Goal: Find specific page/section: Find specific page/section

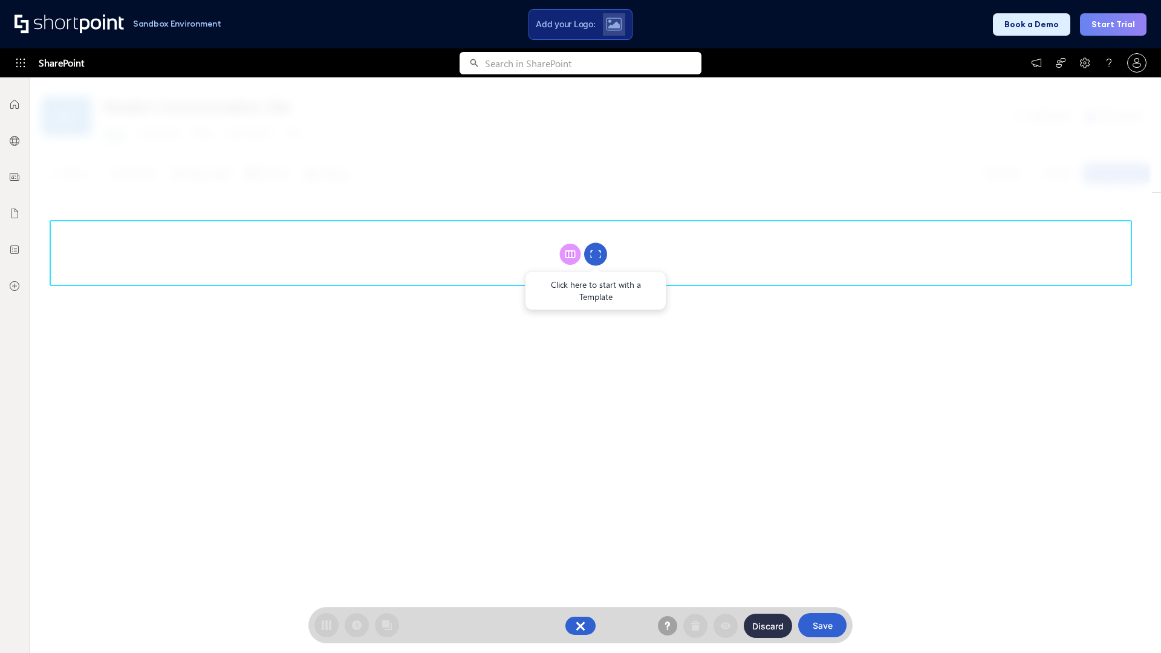
click at [596, 254] on circle at bounding box center [595, 254] width 23 height 23
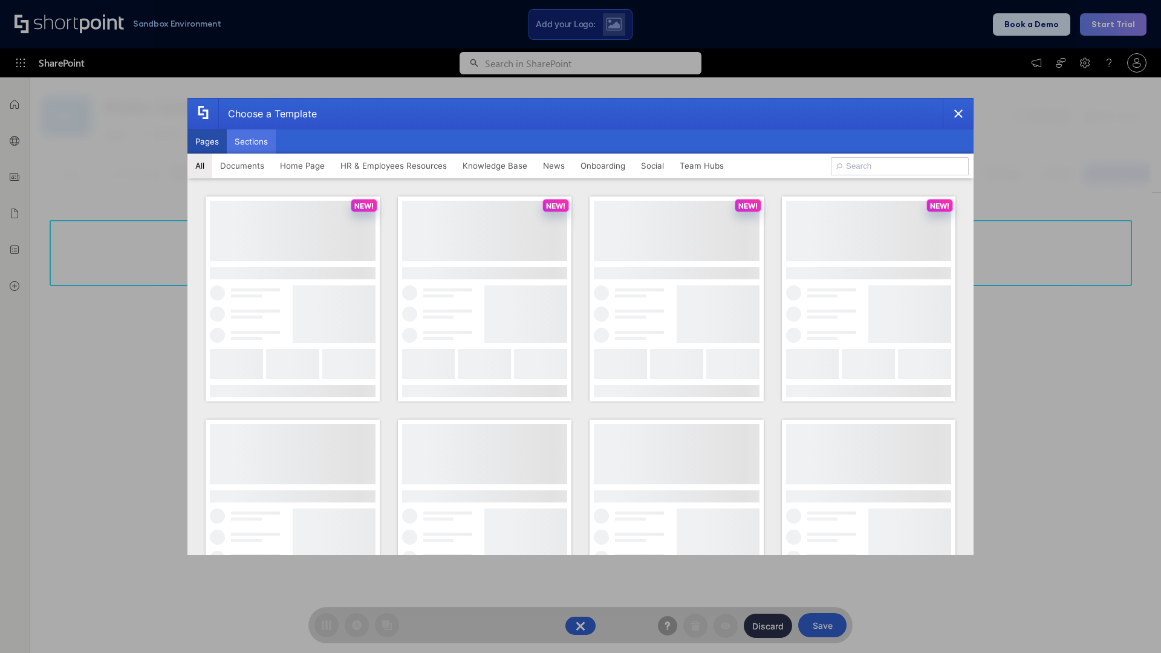
click at [251, 142] on button "Sections" at bounding box center [251, 141] width 49 height 24
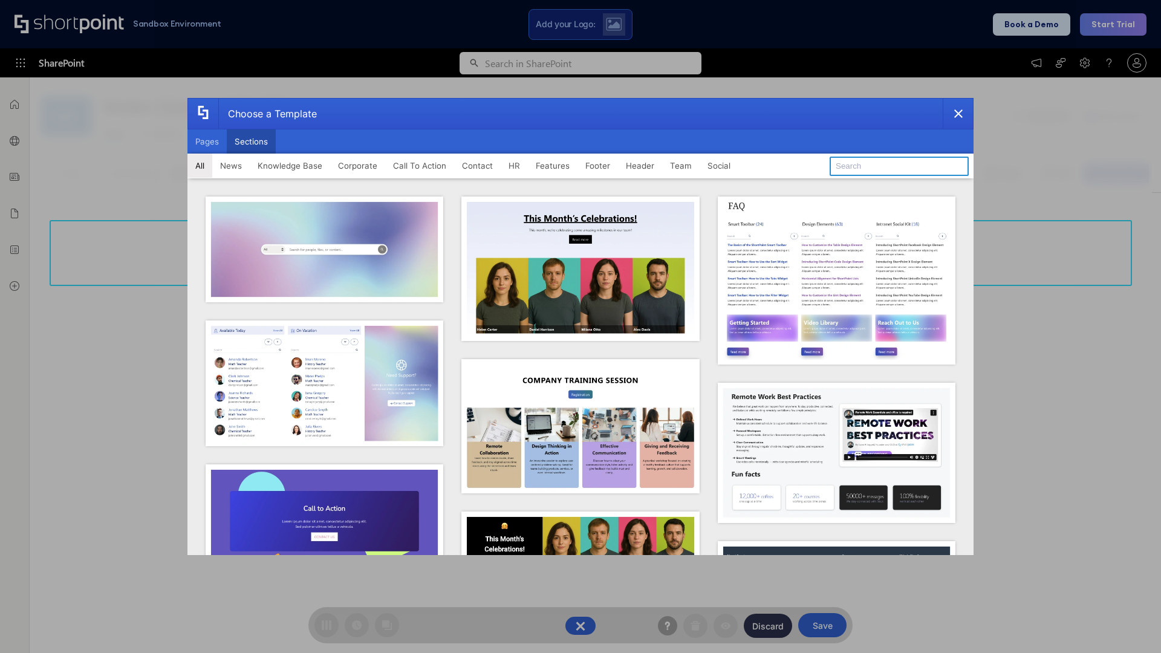
type input "Footer 5"
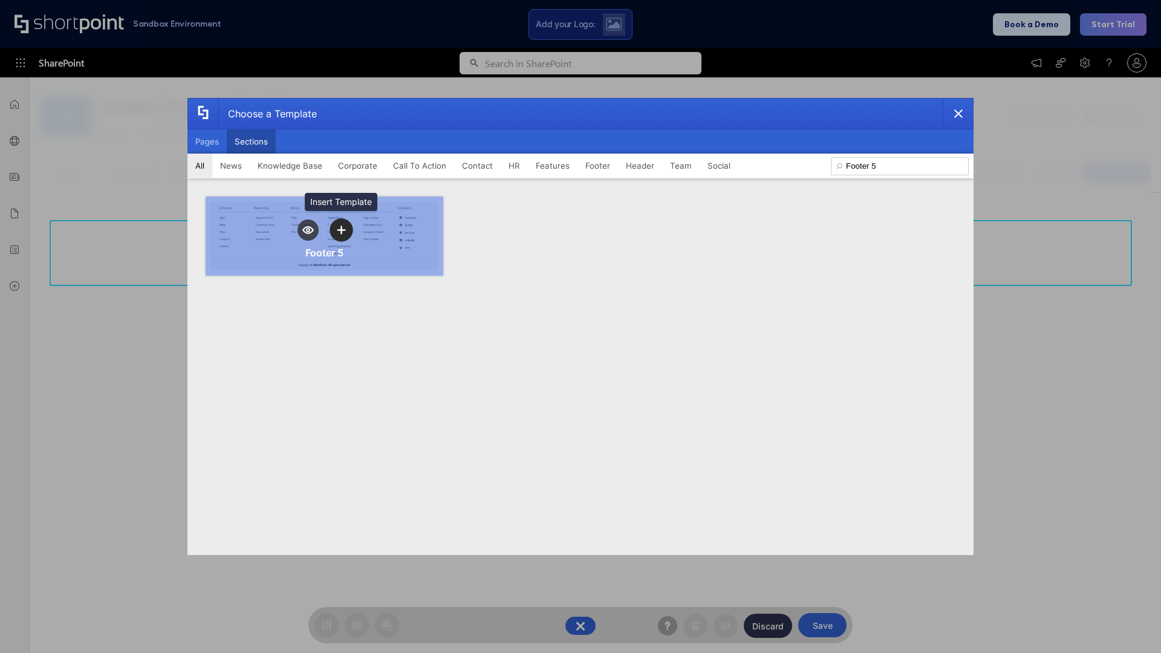
click at [341, 230] on icon "template selector" at bounding box center [341, 230] width 8 height 8
